Goal: Entertainment & Leisure: Consume media (video, audio)

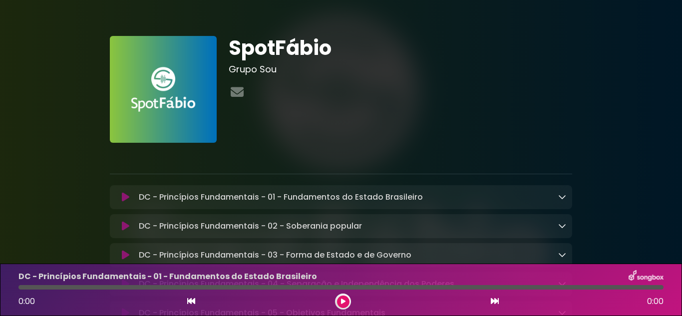
click at [347, 152] on p at bounding box center [341, 157] width 463 height 12
click at [158, 91] on img at bounding box center [163, 89] width 107 height 107
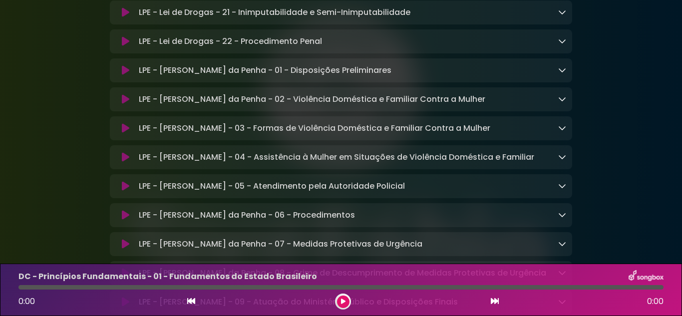
scroll to position [2001, 0]
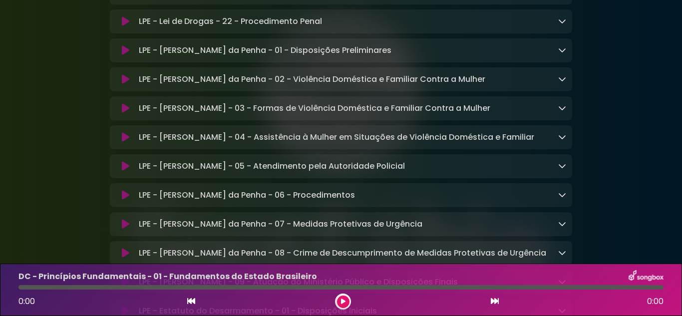
click at [570, 178] on div "LPE - [PERSON_NAME] - 05 - Atendimento pela Autoridade Policial Loading Track..…" at bounding box center [341, 166] width 463 height 24
drag, startPoint x: 246, startPoint y: 54, endPoint x: 132, endPoint y: 61, distance: 114.6
click at [132, 33] on div "LPE - Lei de Drogas - 22 - Procedimento Penal Loading Track... Name" at bounding box center [341, 21] width 463 height 24
click at [126, 26] on icon at bounding box center [125, 21] width 7 height 10
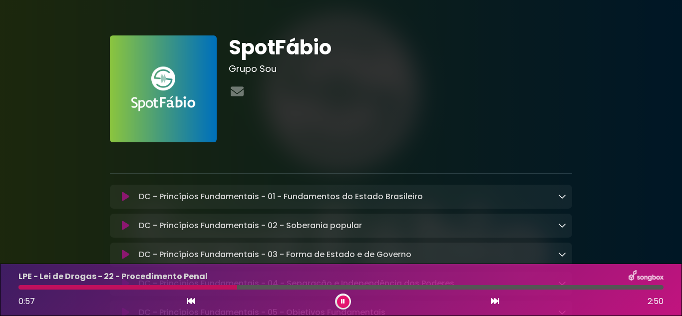
scroll to position [0, 0]
click at [202, 103] on img at bounding box center [163, 89] width 107 height 107
click at [234, 96] on icon at bounding box center [237, 91] width 17 height 13
click at [224, 135] on div "SpotFábio Grupo Sou" at bounding box center [401, 89] width 356 height 107
click at [244, 89] on icon at bounding box center [237, 91] width 17 height 13
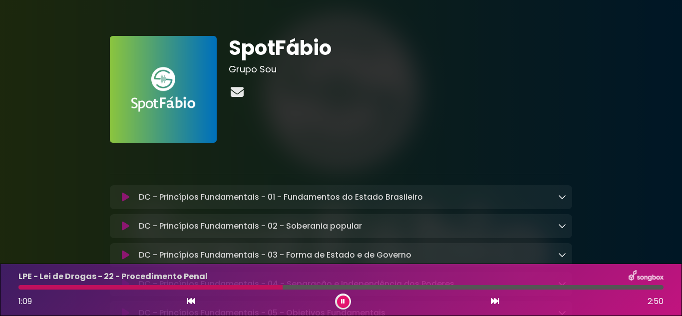
click at [244, 89] on icon at bounding box center [237, 91] width 17 height 13
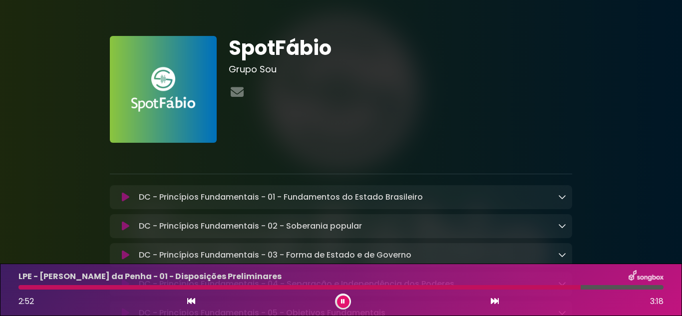
click at [340, 303] on button at bounding box center [343, 302] width 12 height 12
click at [471, 46] on h1 "SpotFábio" at bounding box center [401, 48] width 344 height 24
